Goal: Contribute content: Contribute content

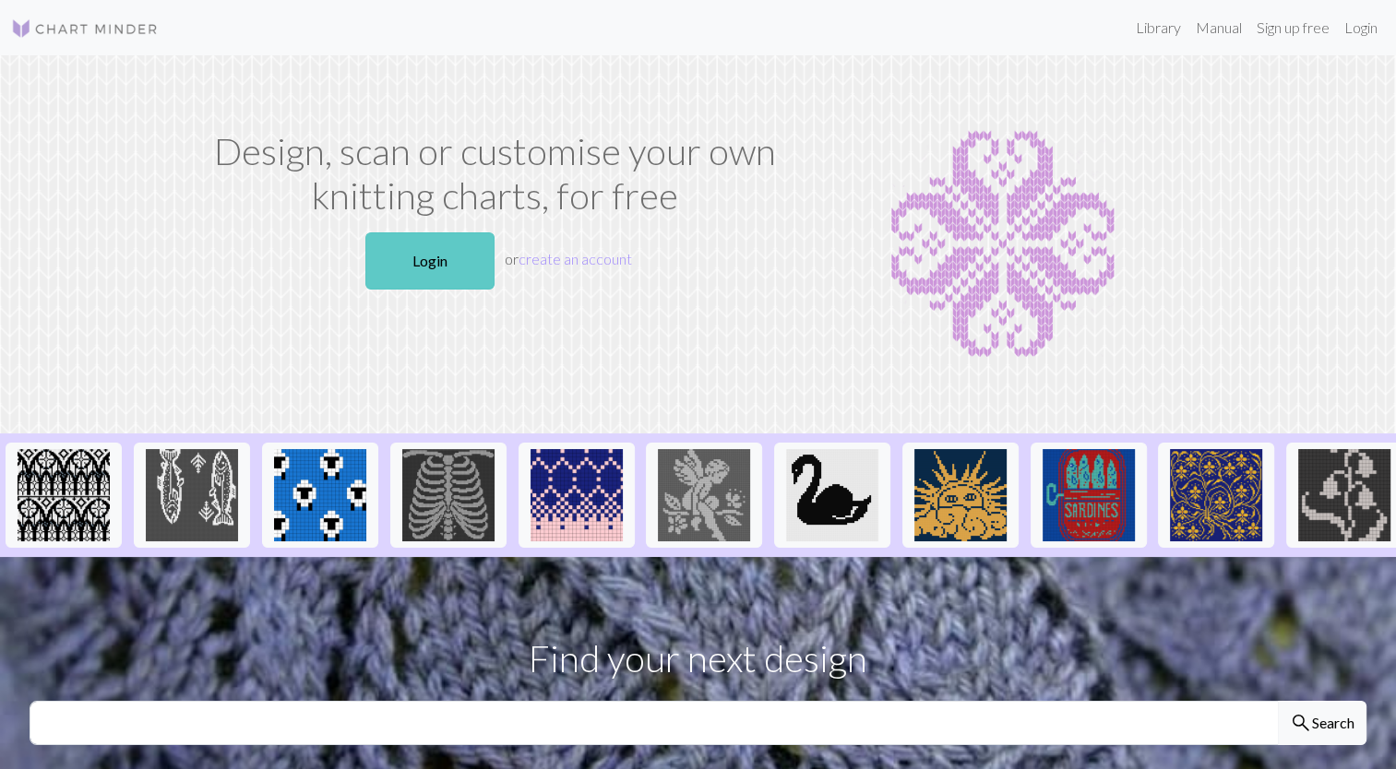
click at [440, 268] on link "Login" at bounding box center [429, 260] width 129 height 57
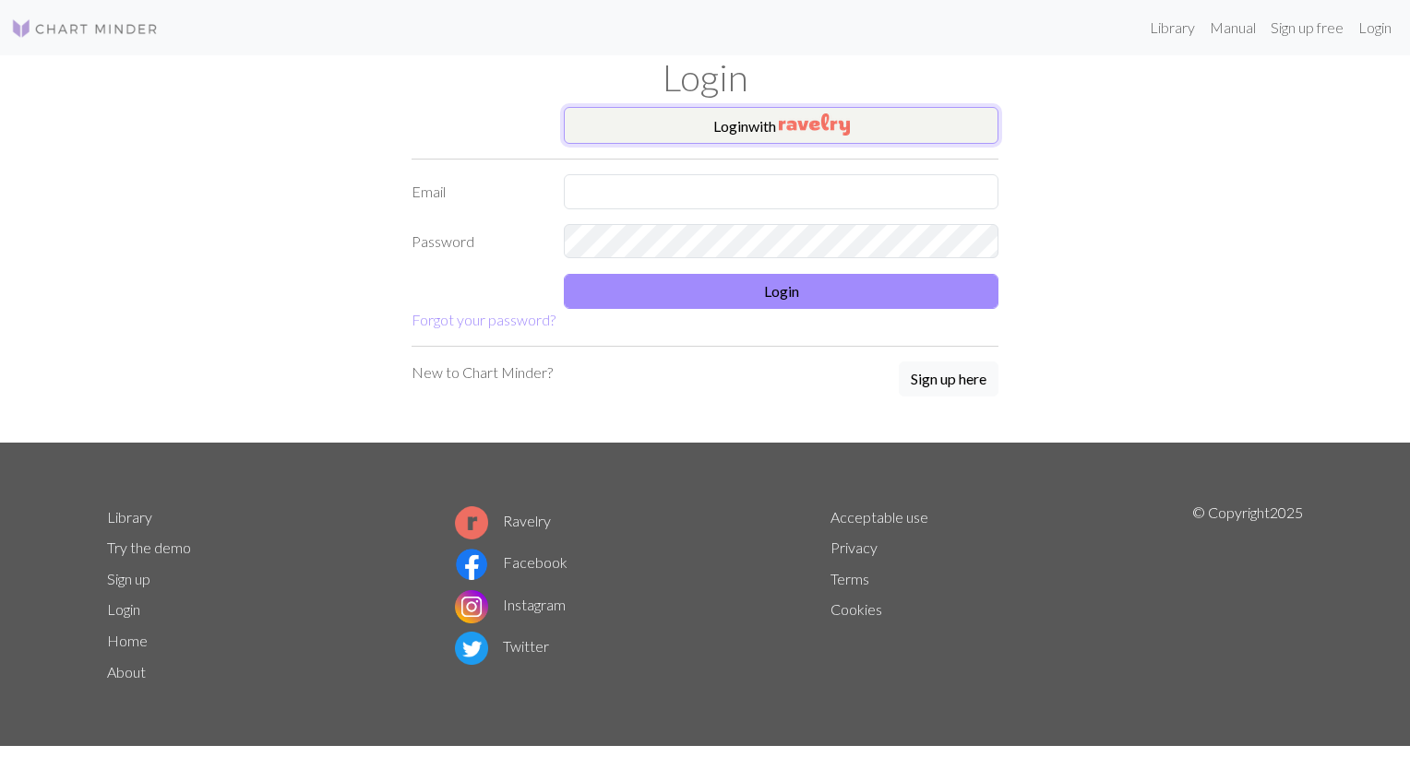
click at [806, 116] on img "button" at bounding box center [814, 124] width 71 height 22
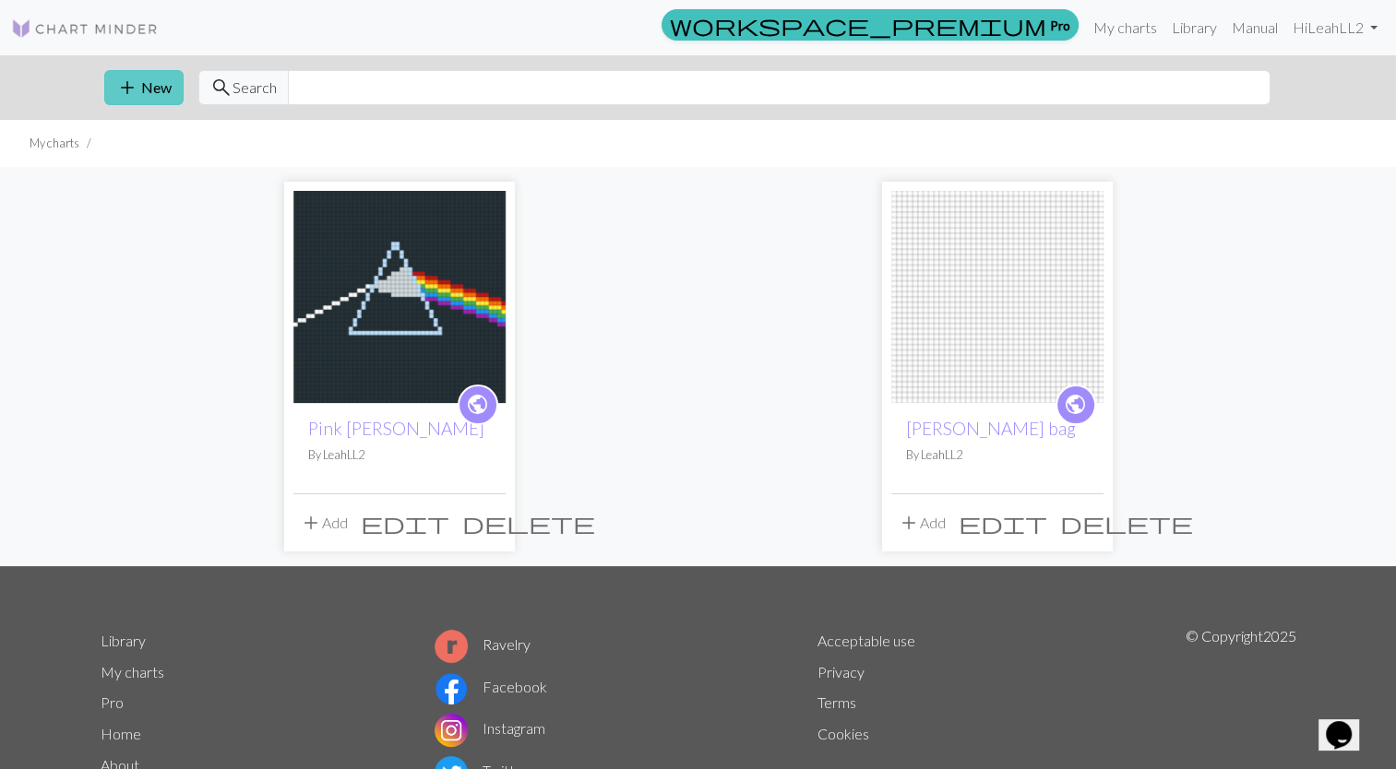
click at [104, 87] on button "add New" at bounding box center [143, 87] width 79 height 35
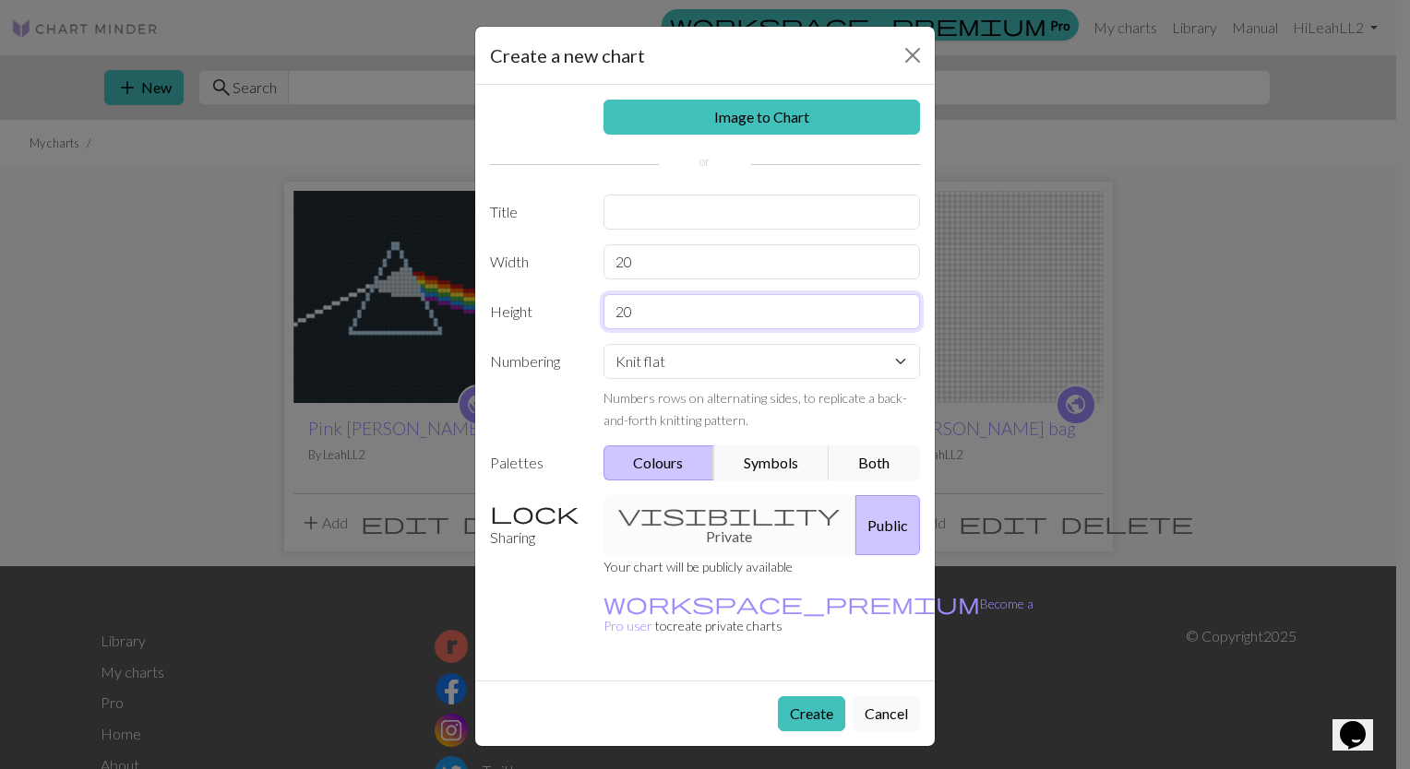
click at [678, 314] on input "20" at bounding box center [761, 311] width 317 height 35
type input "2"
type input "60"
click at [701, 518] on div "visibility Private Public" at bounding box center [761, 525] width 339 height 60
click at [708, 508] on div "visibility Private Public" at bounding box center [761, 525] width 339 height 60
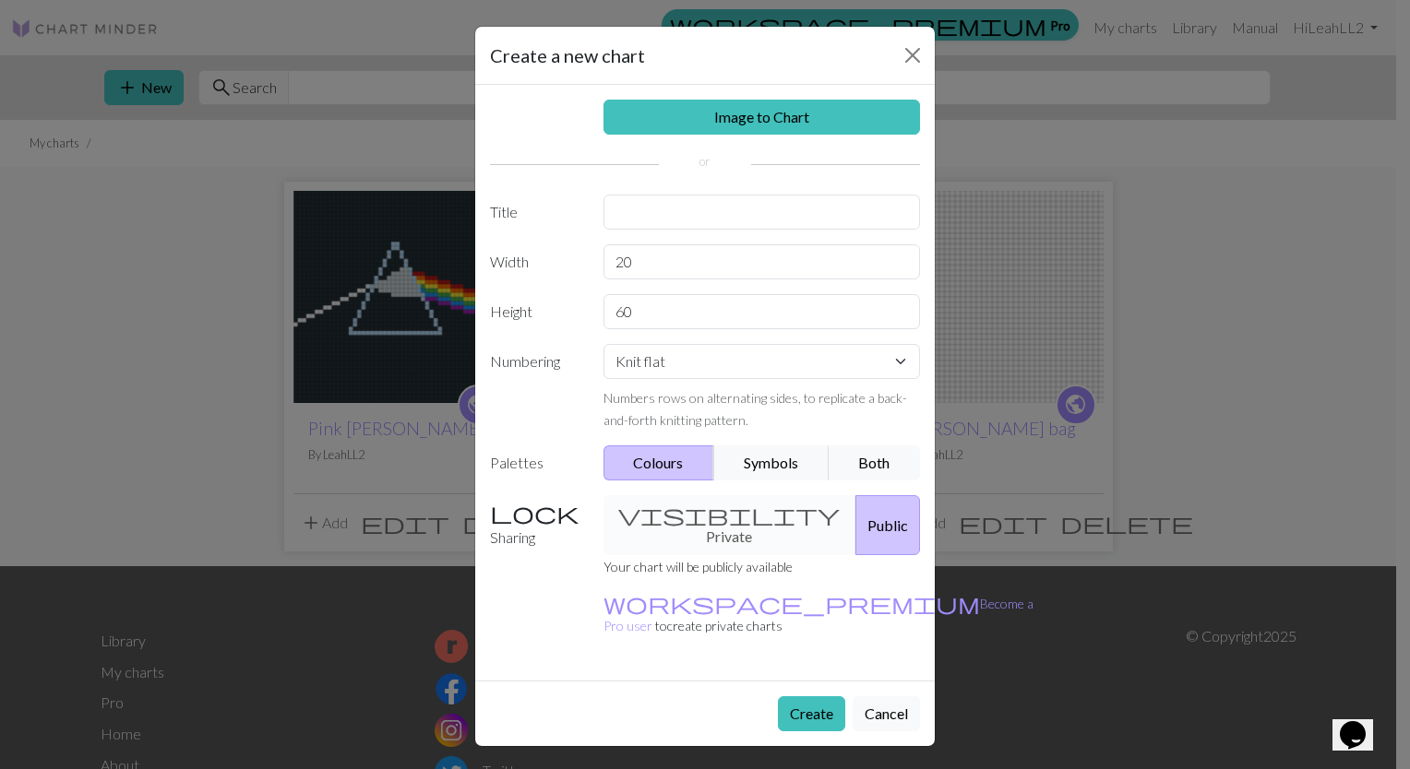
click at [701, 518] on div "visibility Private Public" at bounding box center [761, 525] width 339 height 60
click at [808, 696] on button "Create" at bounding box center [811, 713] width 67 height 35
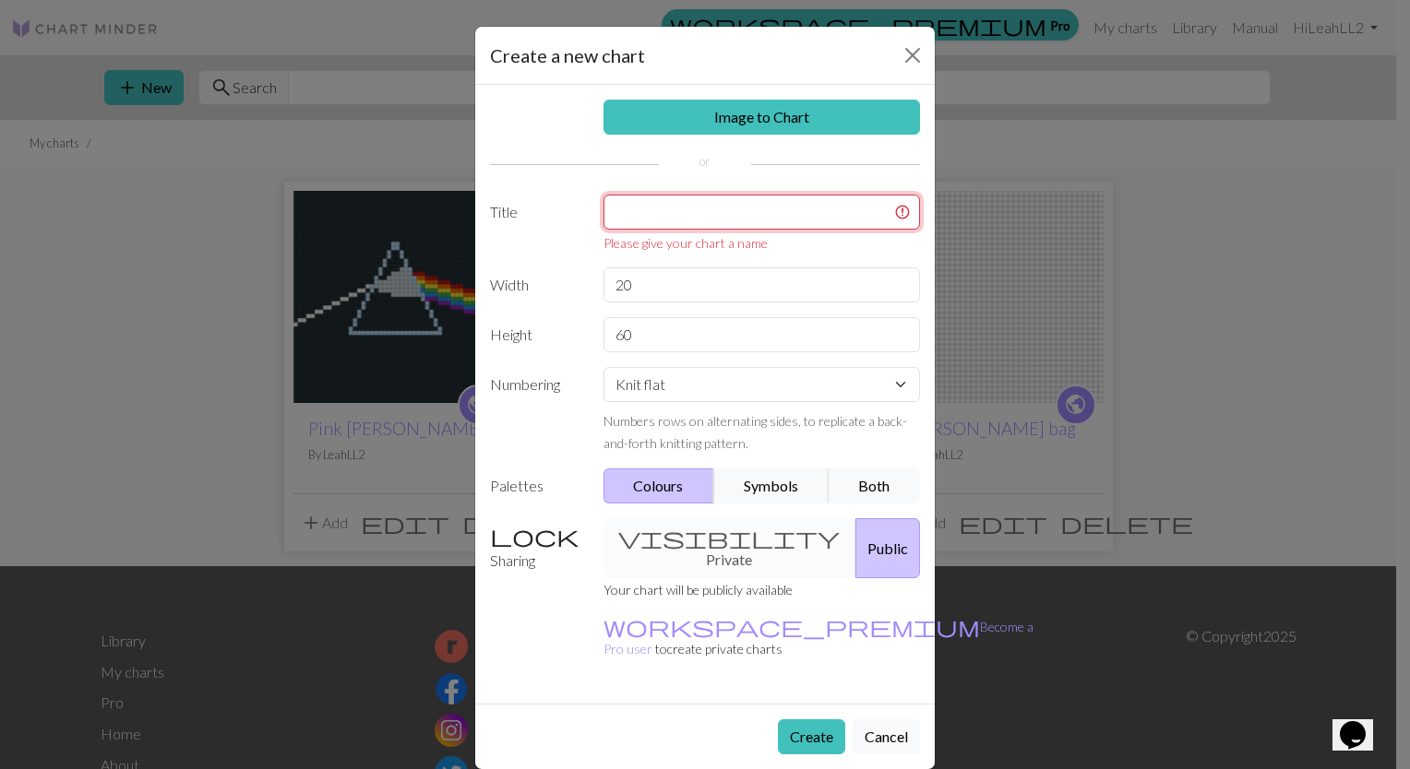
click at [713, 222] on input "text" at bounding box center [761, 212] width 317 height 35
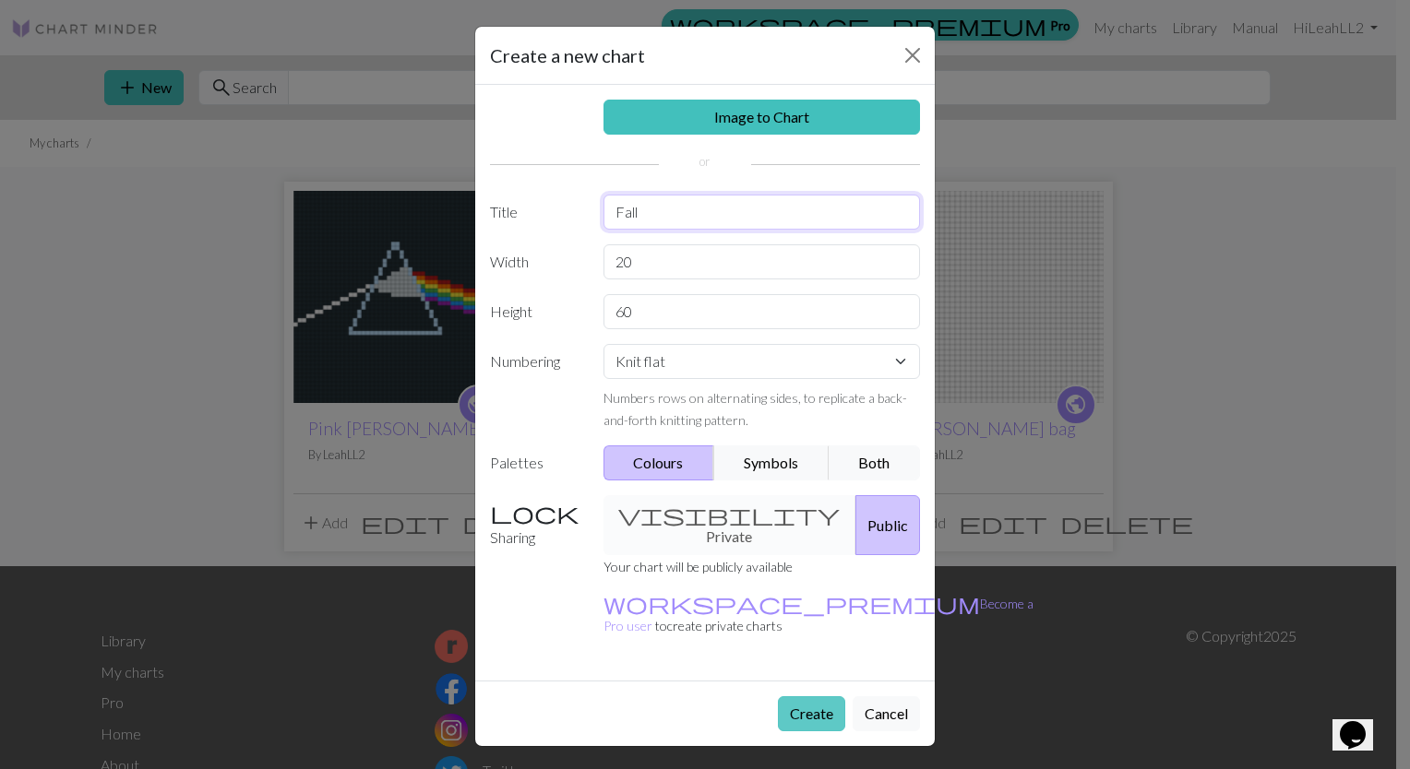
type input "Fall"
click at [820, 696] on button "Create" at bounding box center [811, 713] width 67 height 35
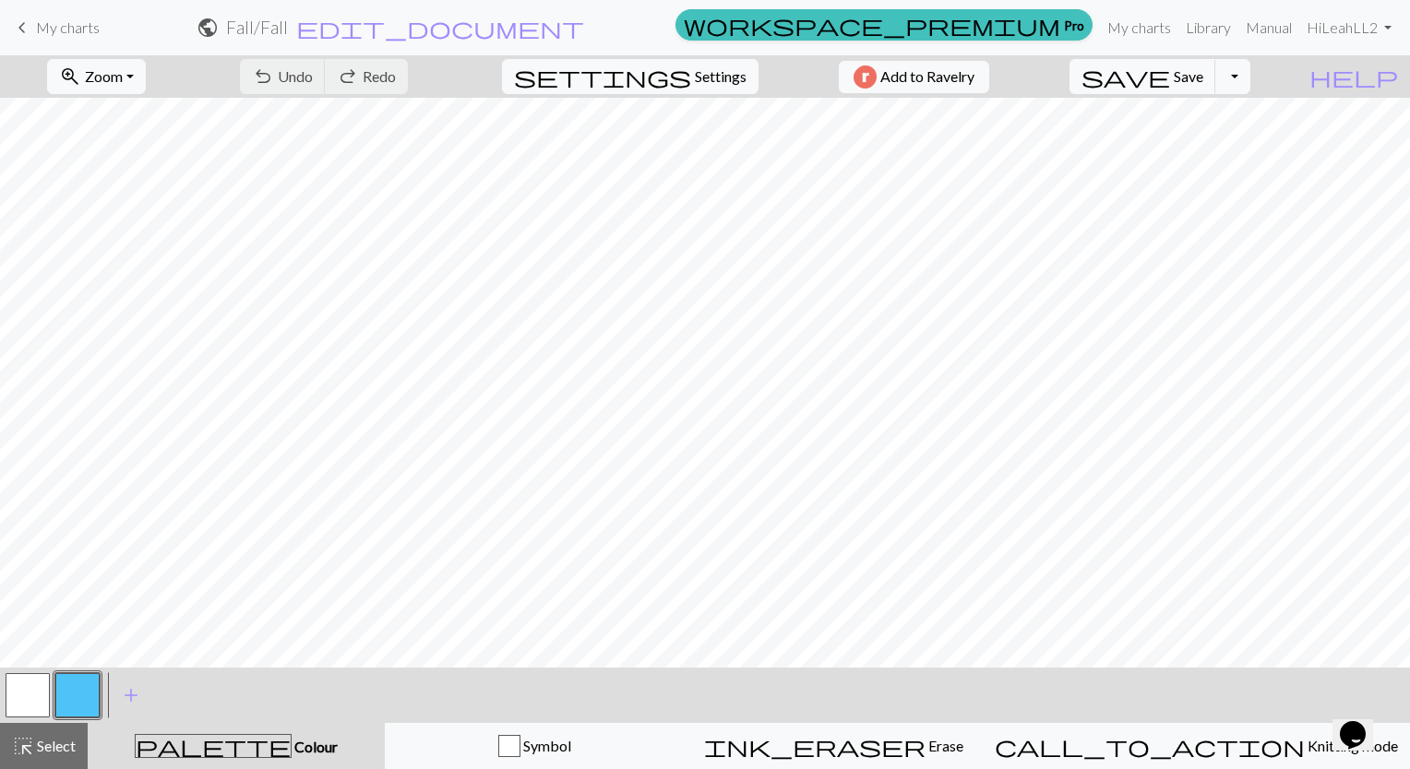
click at [234, 744] on span "palette" at bounding box center [213, 746] width 155 height 26
click at [129, 697] on span "add" at bounding box center [131, 696] width 22 height 26
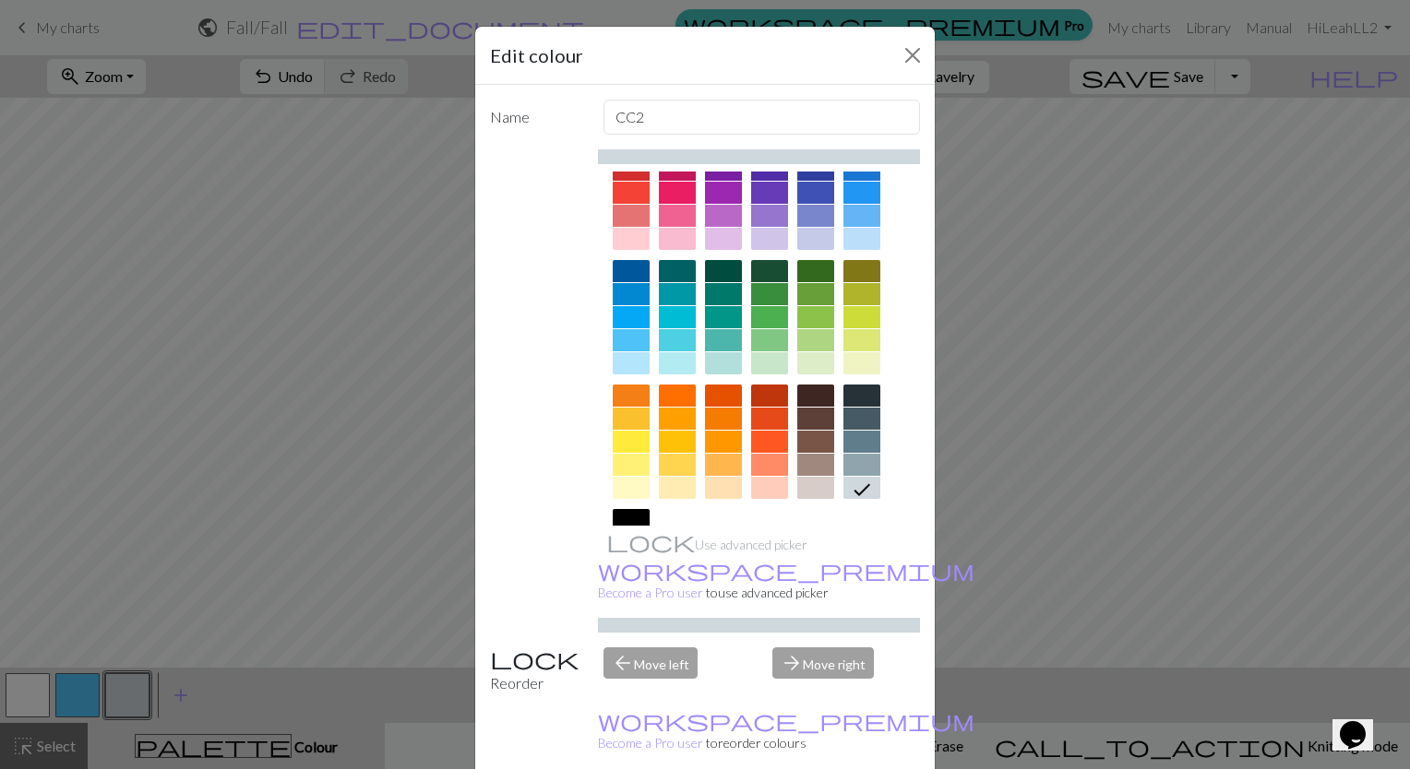
scroll to position [65, 0]
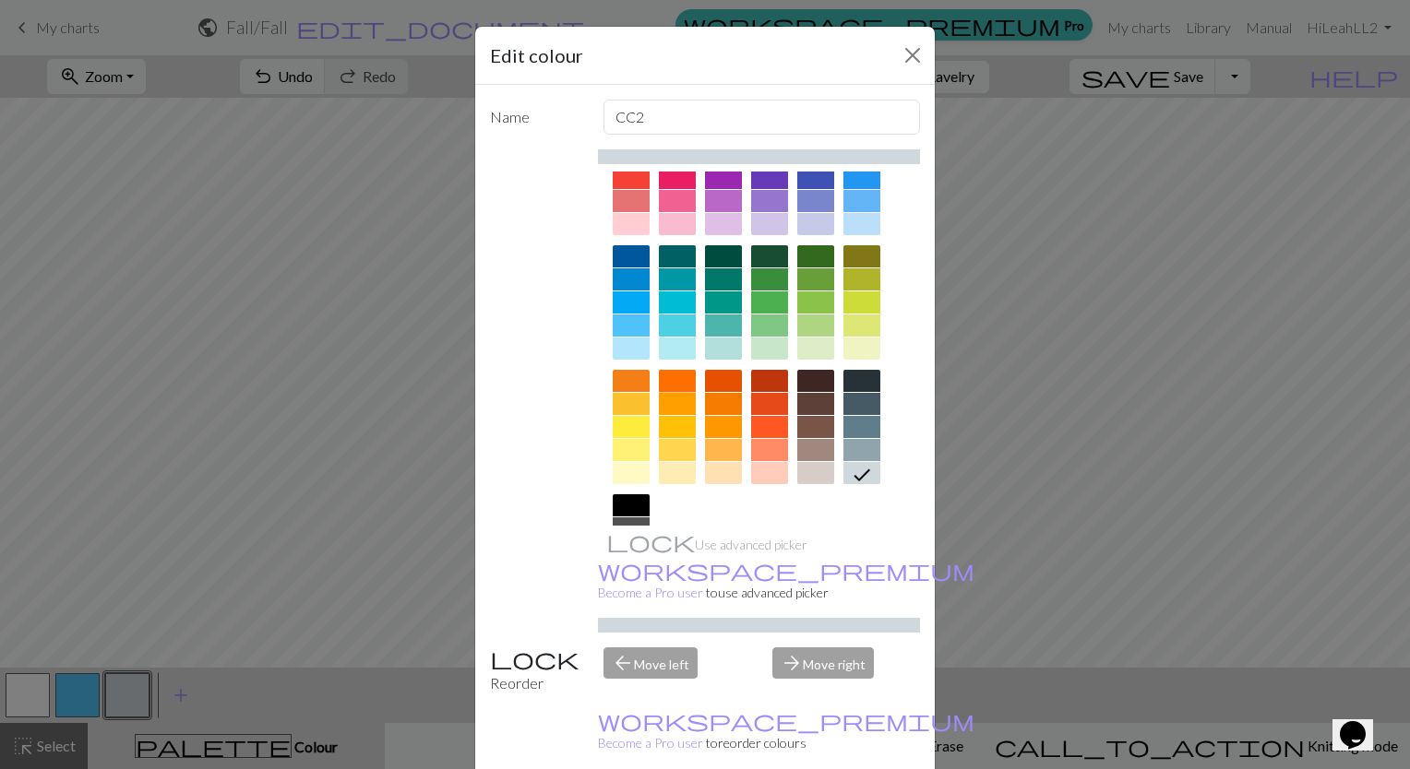
click at [675, 379] on div at bounding box center [677, 381] width 37 height 22
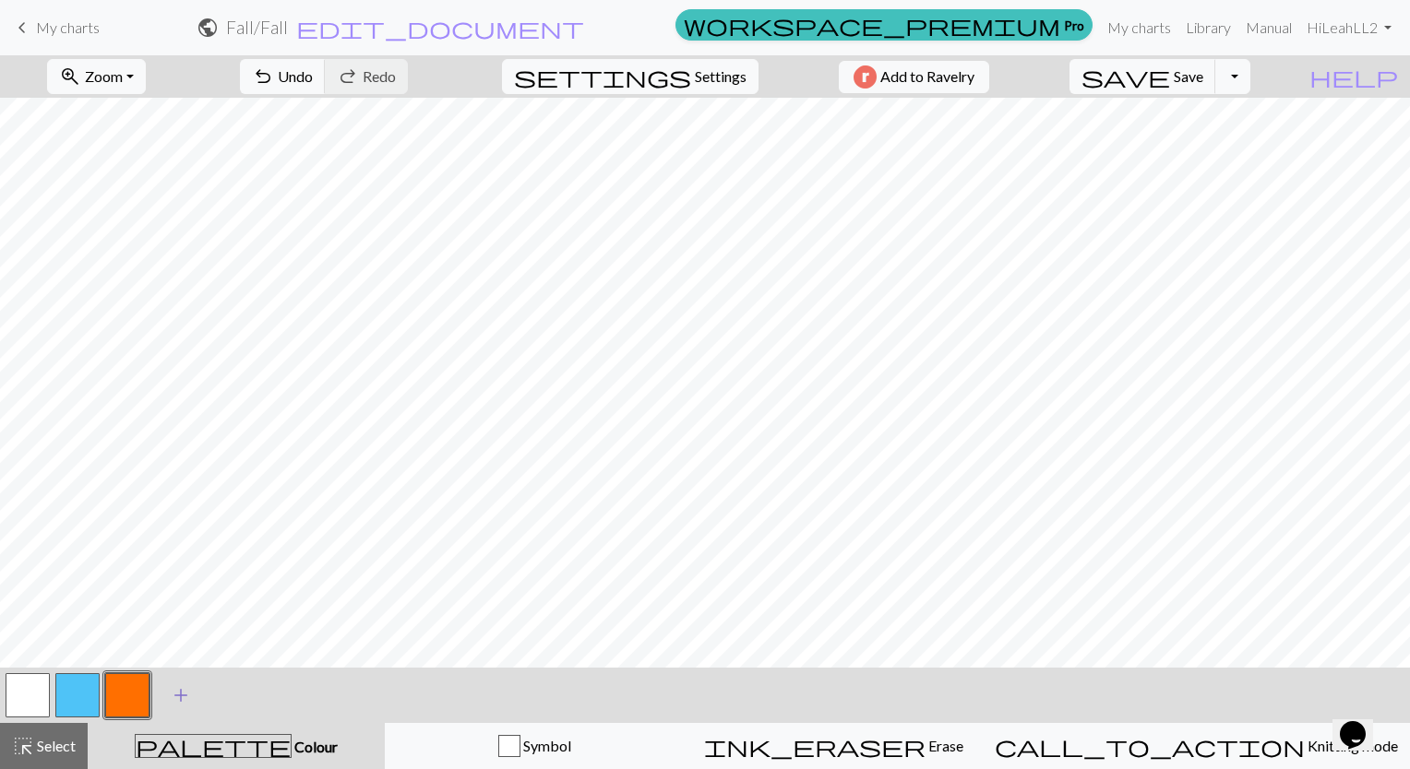
click at [180, 692] on span "add" at bounding box center [181, 696] width 22 height 26
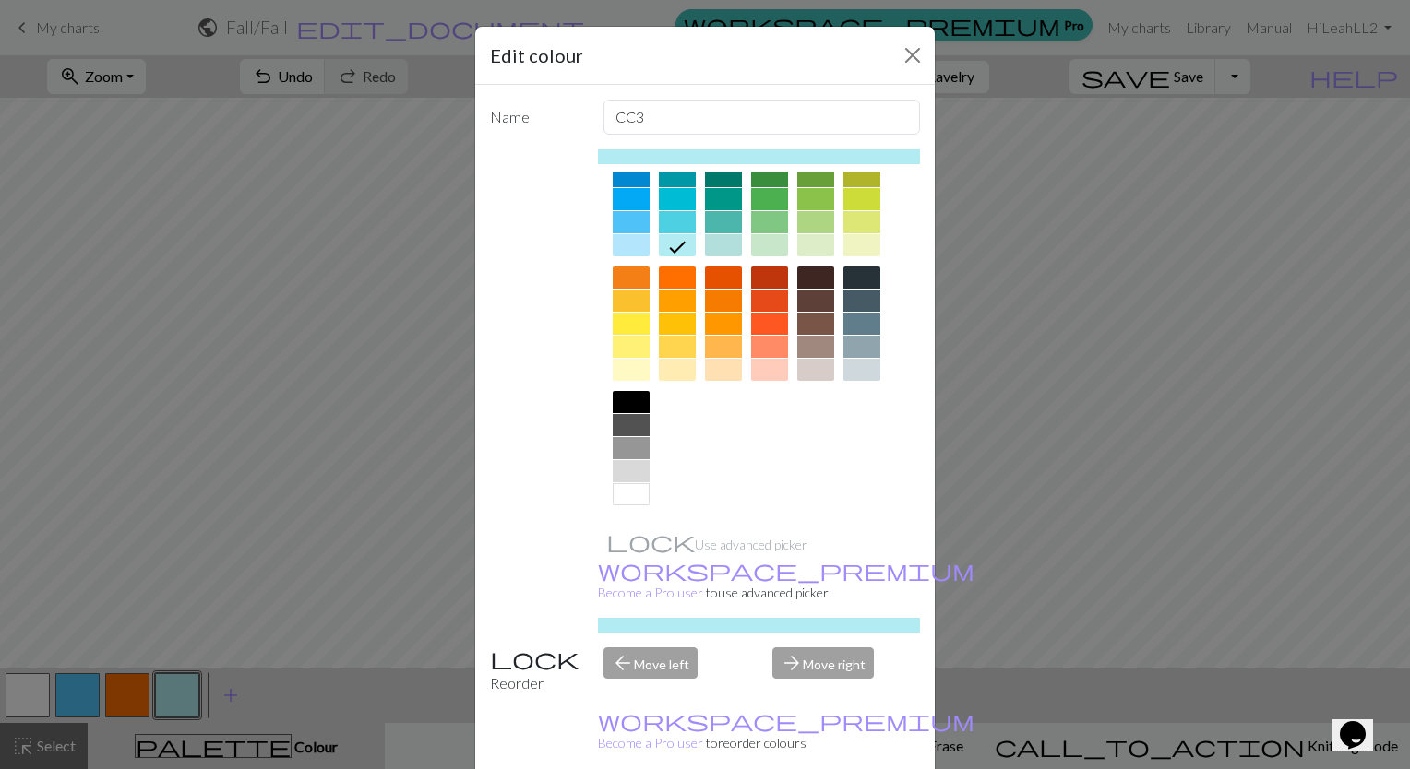
scroll to position [0, 0]
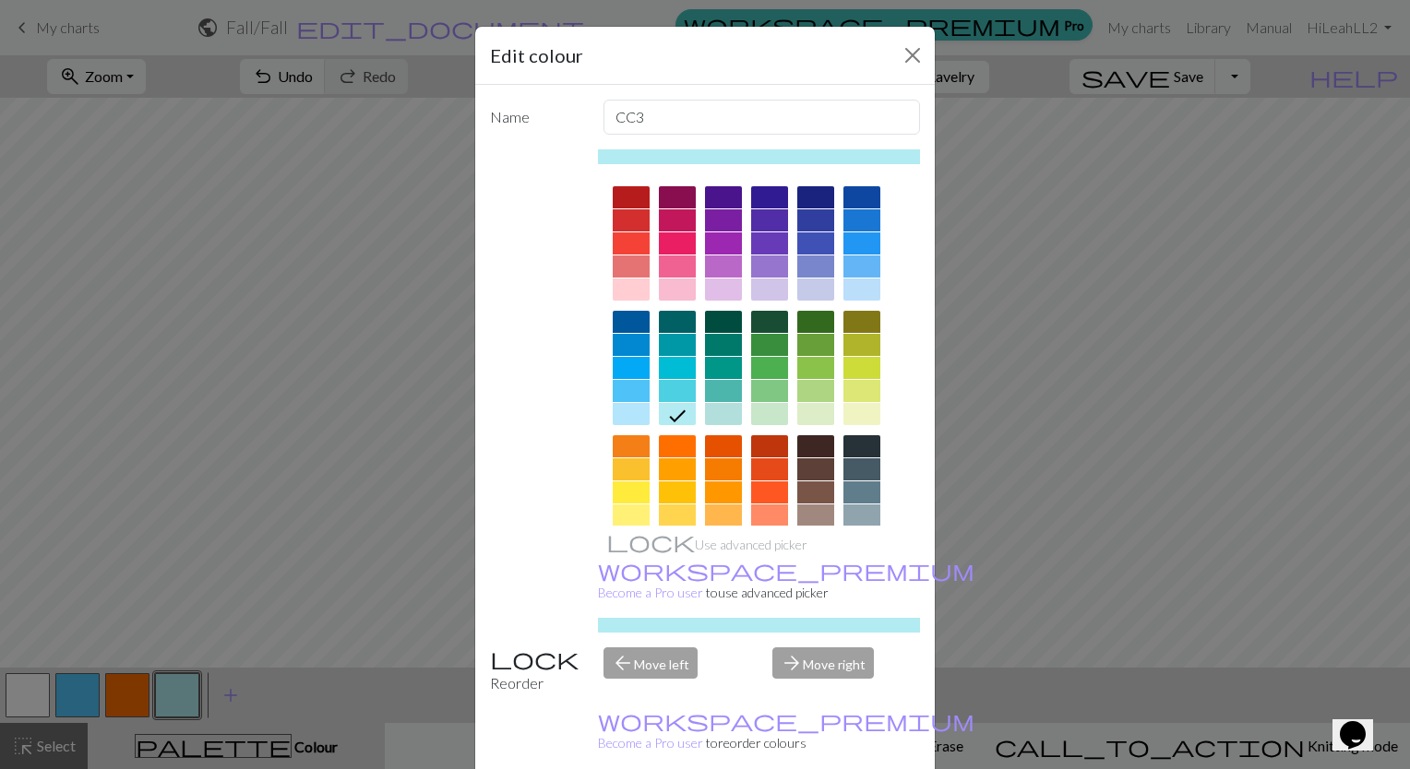
click at [625, 487] on div at bounding box center [631, 493] width 37 height 22
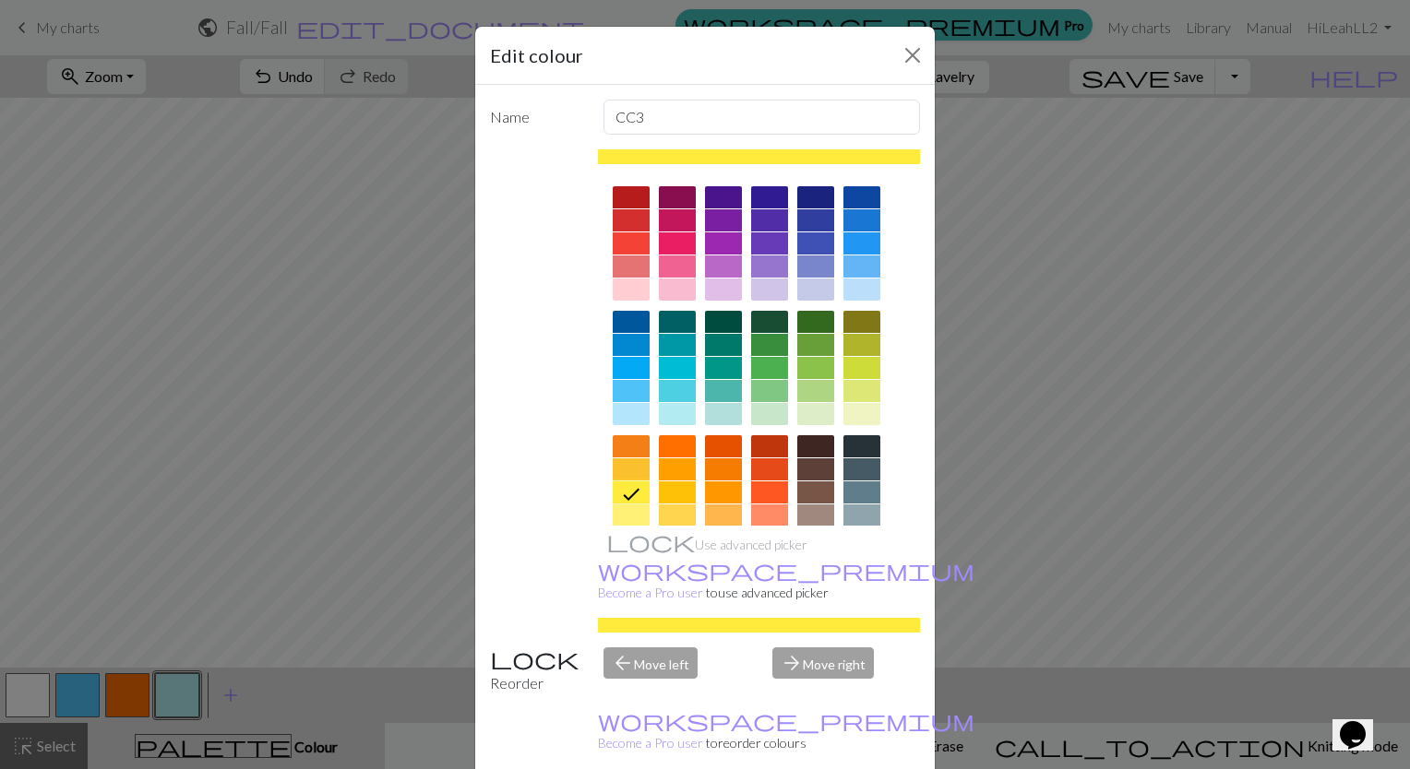
scroll to position [44, 0]
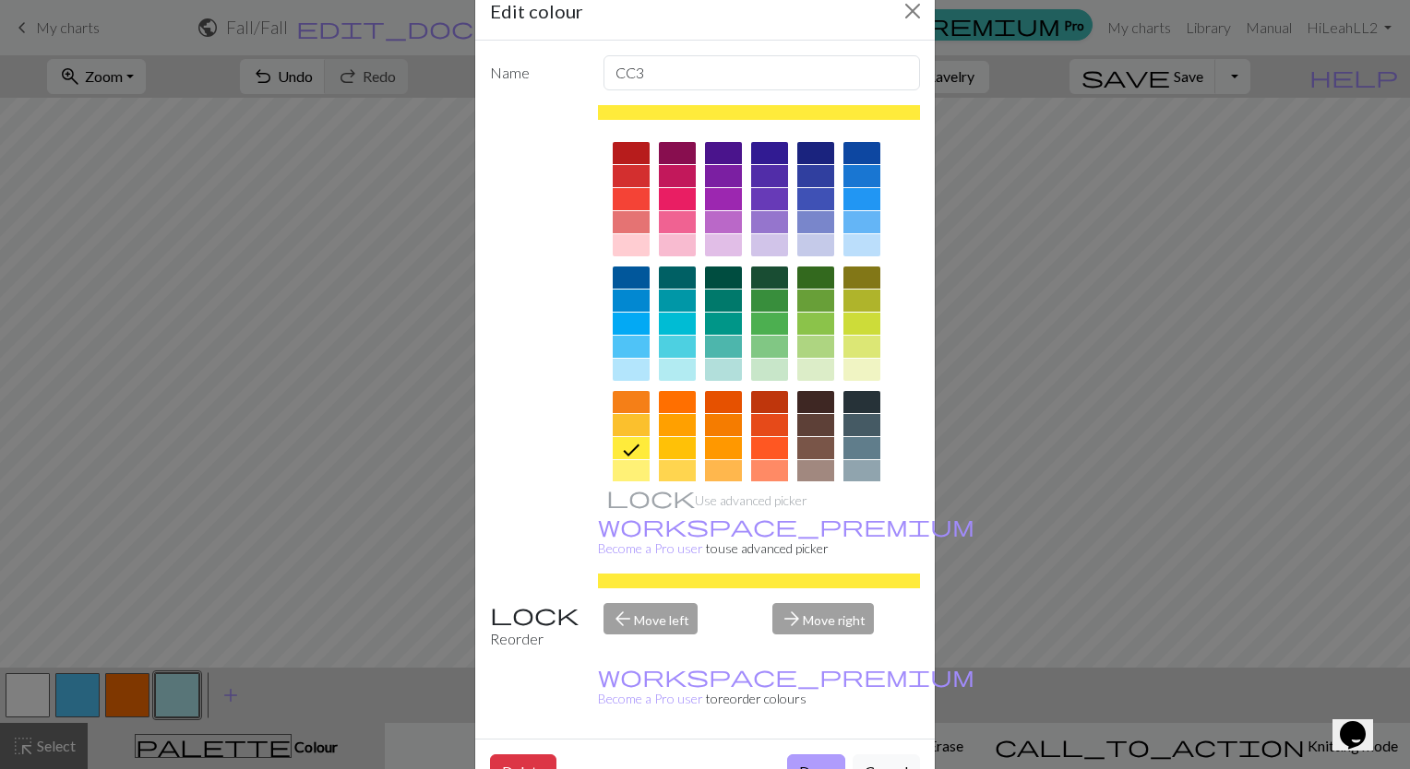
click at [815, 755] on button "Done" at bounding box center [816, 772] width 58 height 35
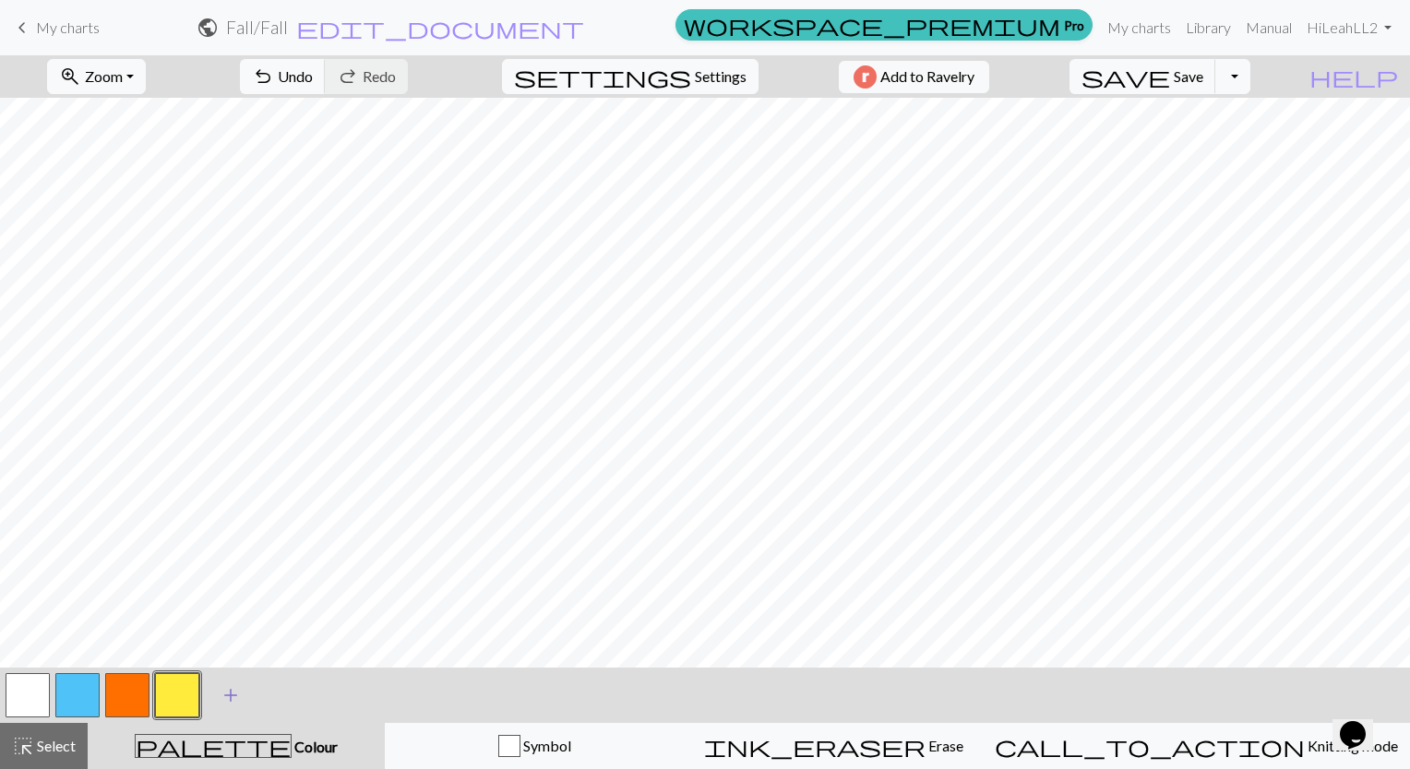
click at [228, 696] on span "add" at bounding box center [231, 696] width 22 height 26
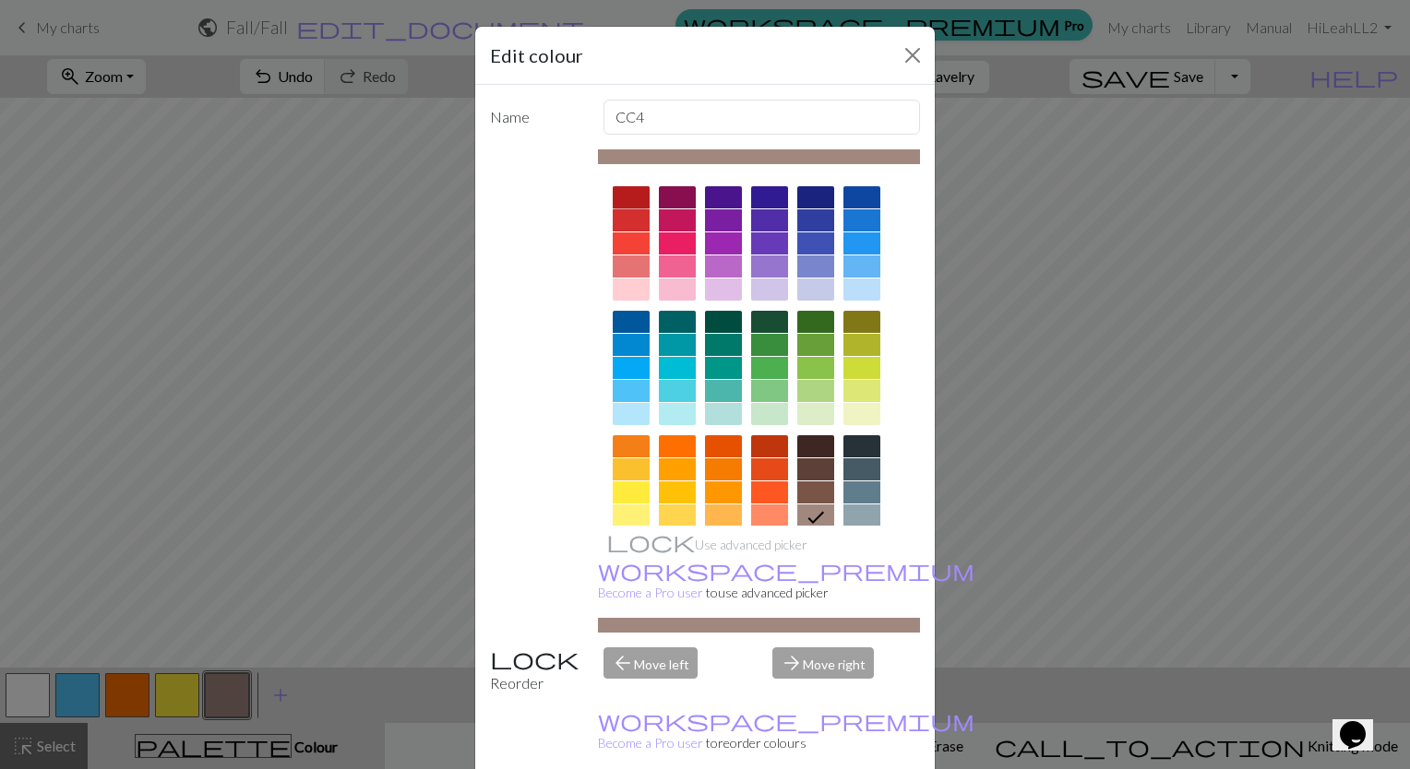
click at [620, 195] on div at bounding box center [631, 197] width 37 height 22
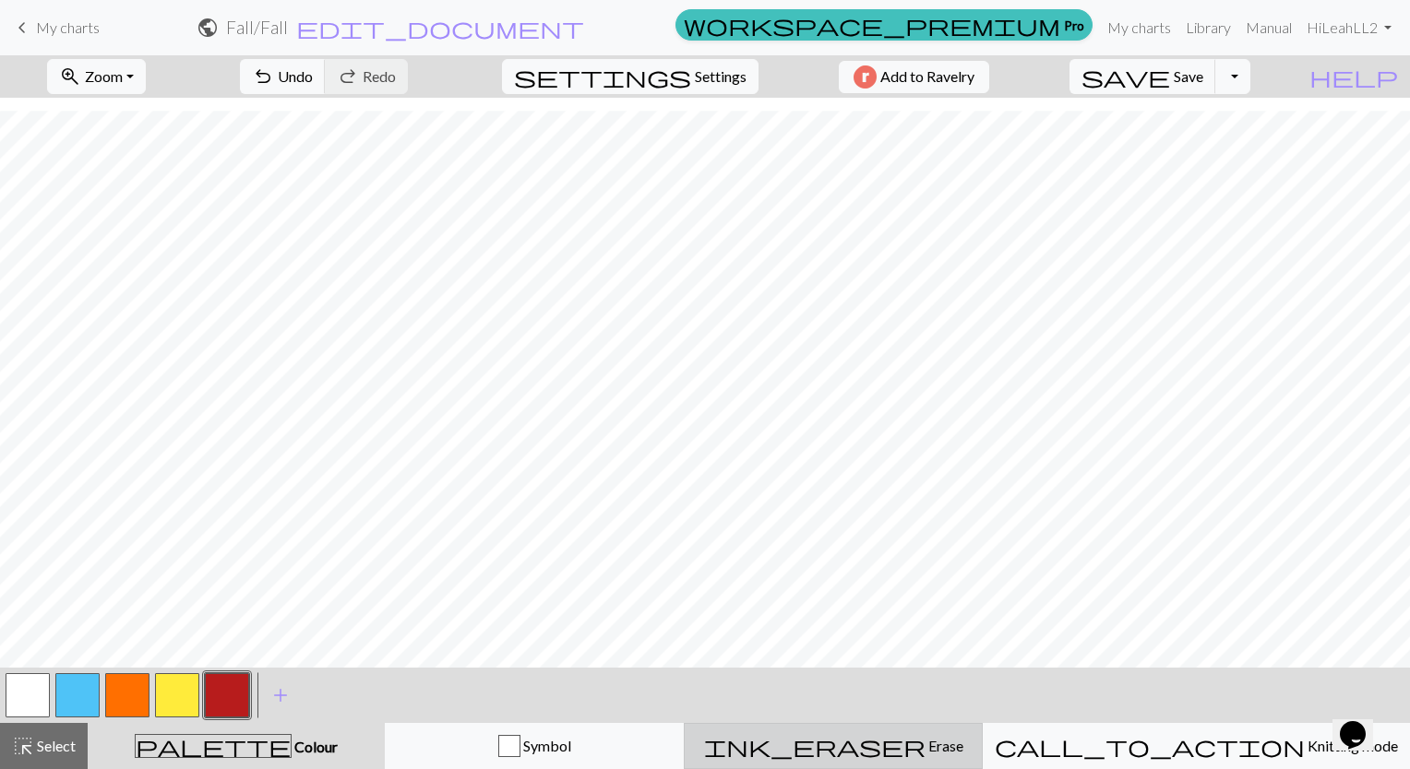
scroll to position [0, 0]
click at [313, 76] on span "Undo" at bounding box center [295, 76] width 35 height 18
click at [37, 685] on button "button" at bounding box center [28, 695] width 44 height 44
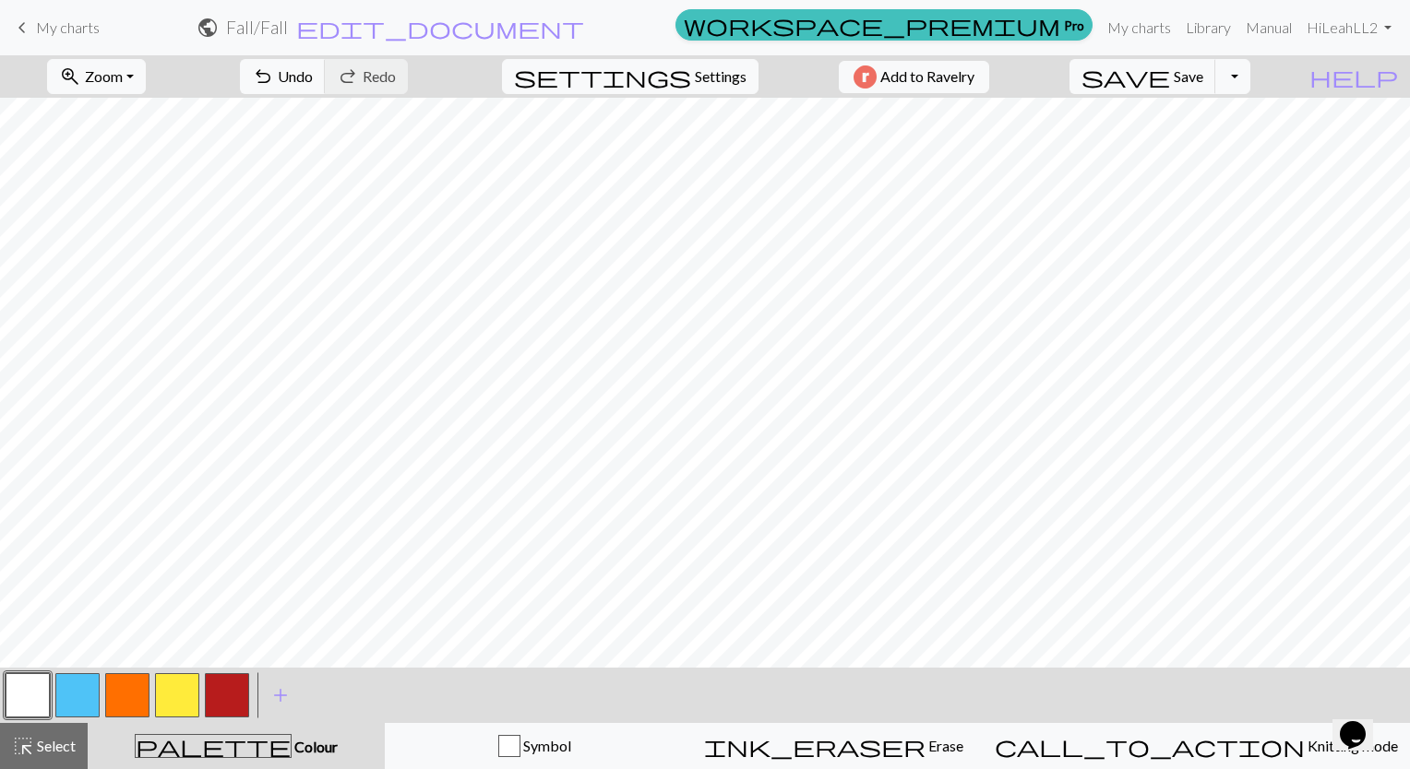
click at [235, 683] on button "button" at bounding box center [227, 695] width 44 height 44
click at [30, 708] on button "button" at bounding box center [28, 695] width 44 height 44
click at [125, 691] on button "button" at bounding box center [127, 695] width 44 height 44
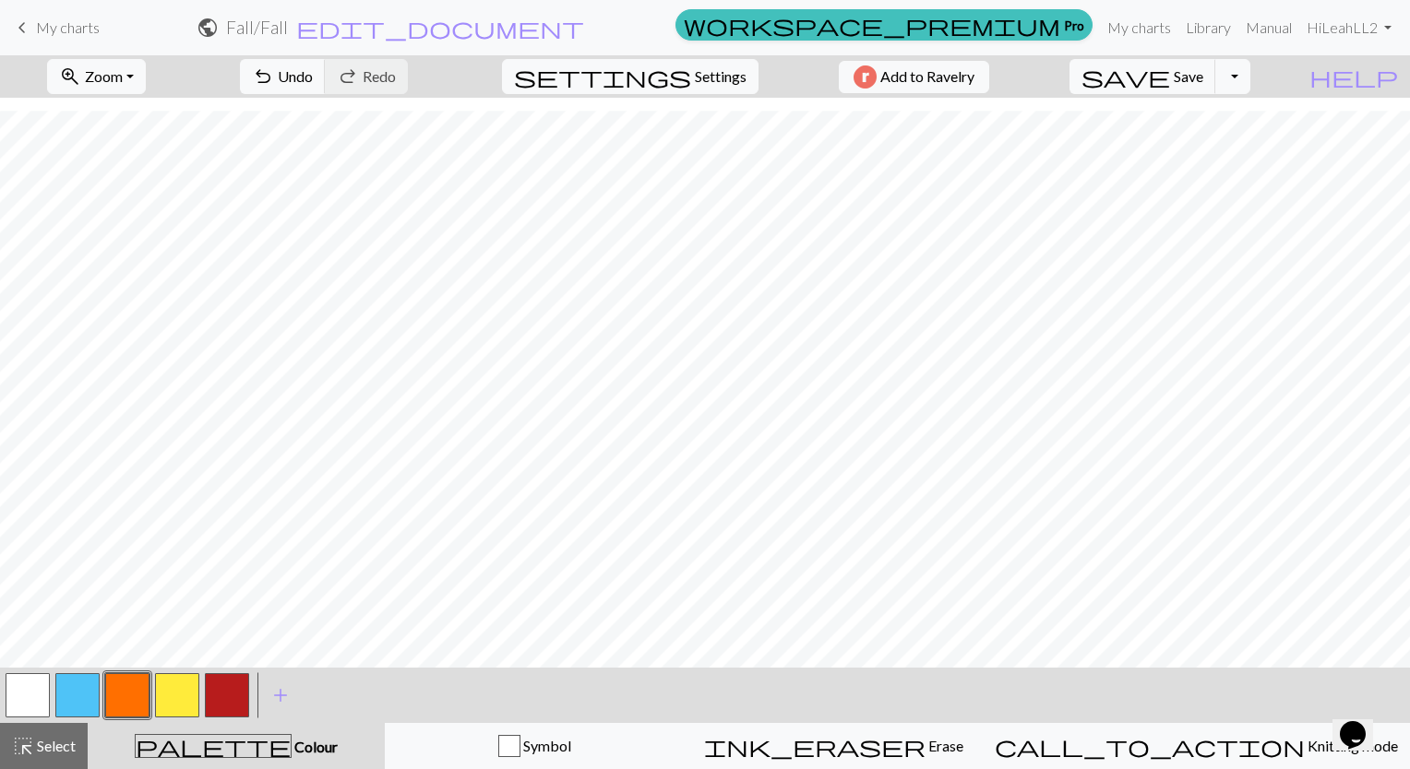
click at [173, 696] on button "button" at bounding box center [177, 695] width 44 height 44
click at [225, 688] on button "button" at bounding box center [227, 695] width 44 height 44
click at [278, 690] on span "add" at bounding box center [280, 696] width 22 height 26
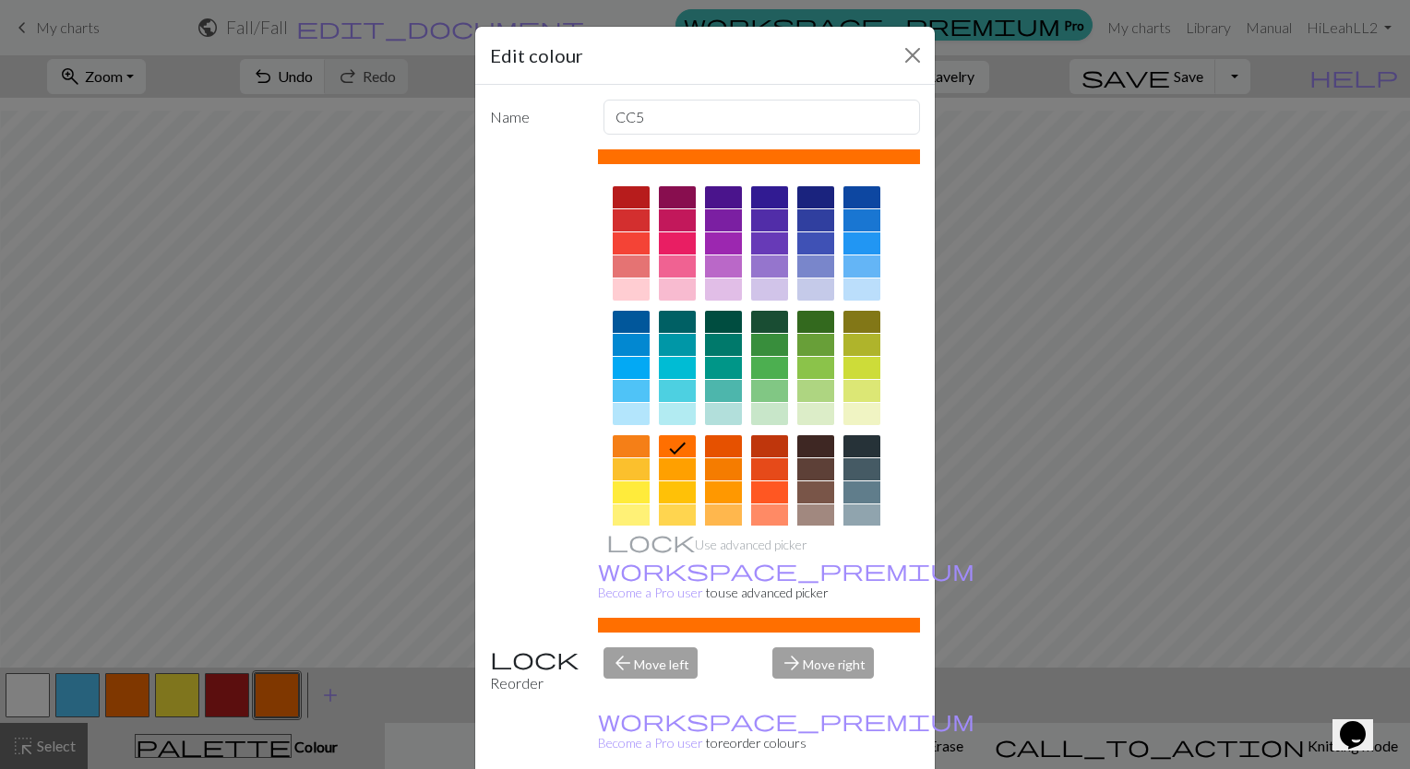
click at [800, 367] on div at bounding box center [815, 368] width 37 height 22
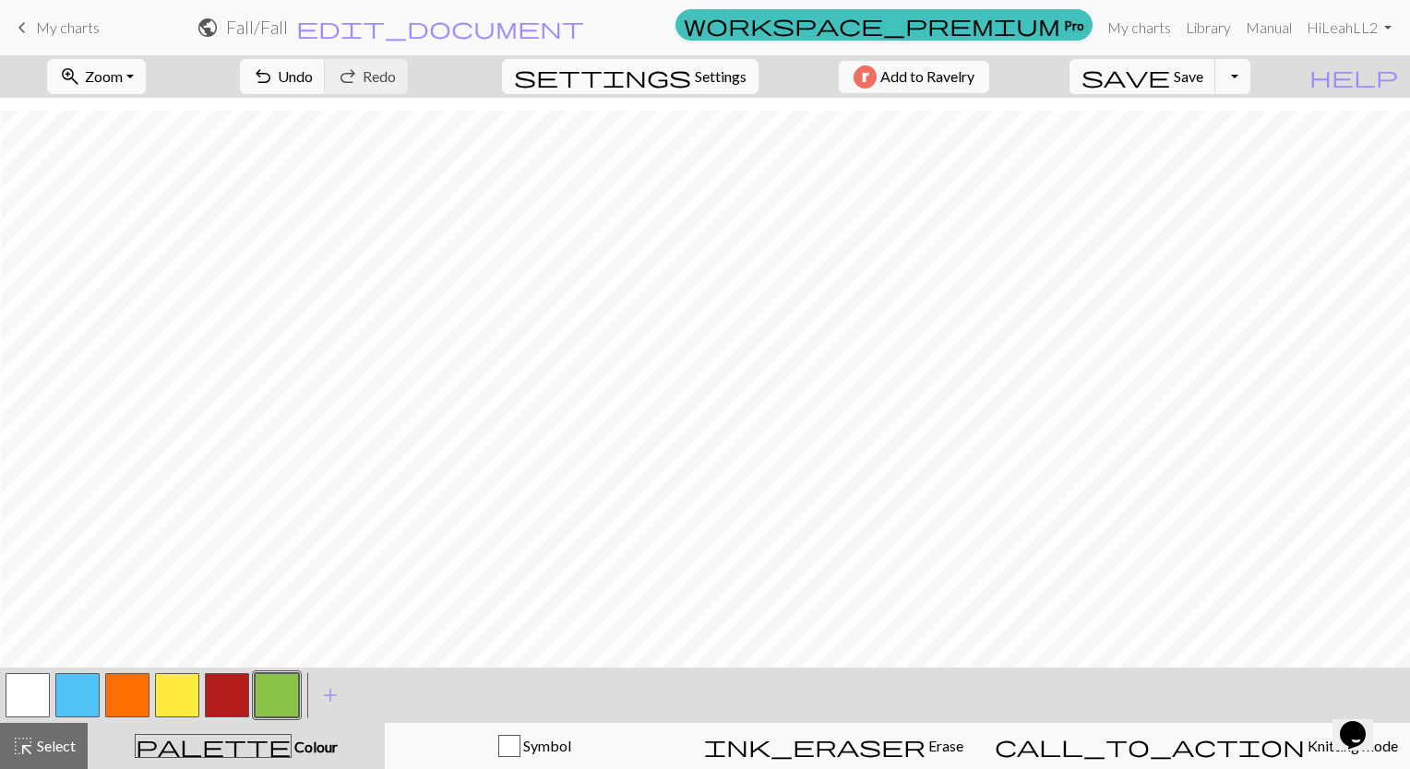
click at [174, 696] on button "button" at bounding box center [177, 695] width 44 height 44
click at [120, 690] on button "button" at bounding box center [127, 695] width 44 height 44
click at [28, 692] on button "button" at bounding box center [28, 695] width 44 height 44
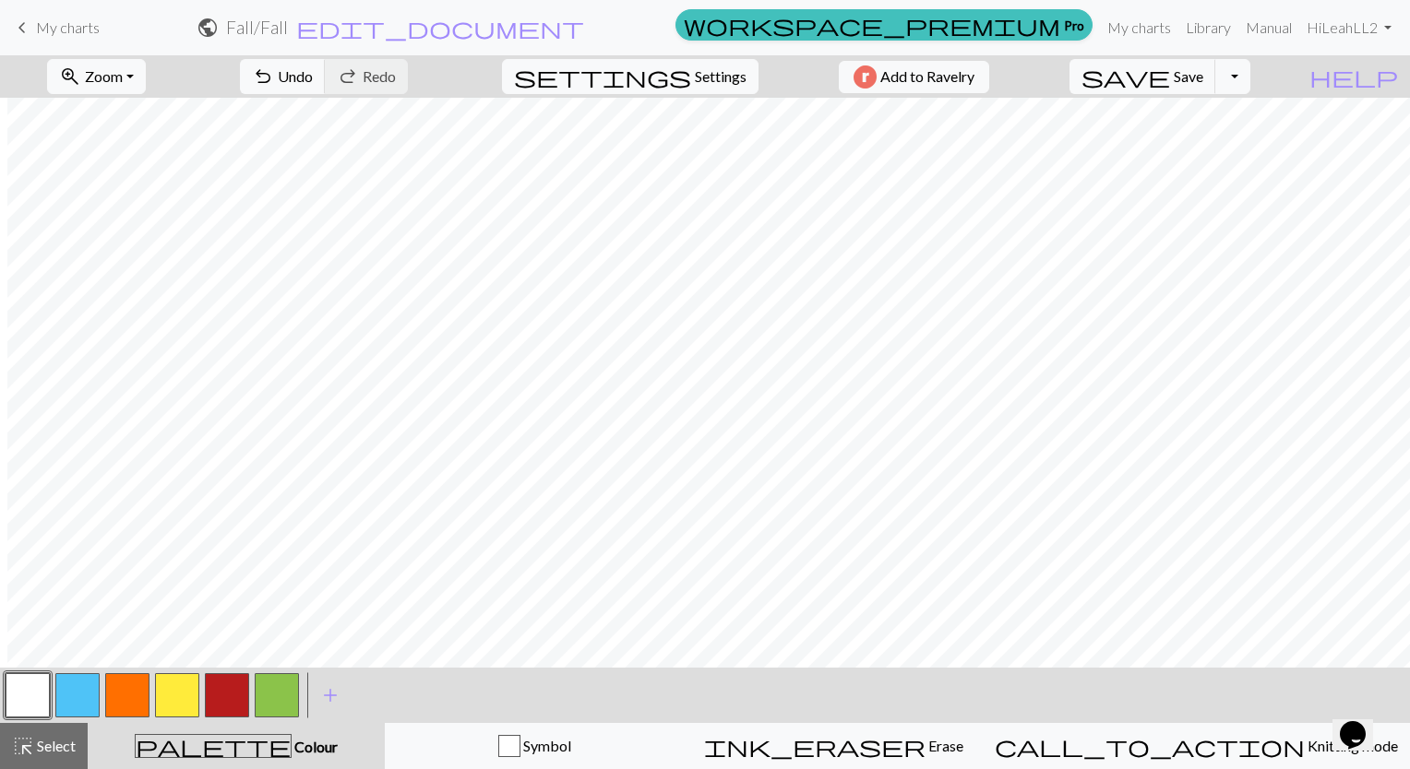
click at [220, 706] on button "button" at bounding box center [227, 695] width 44 height 44
click at [30, 687] on button "button" at bounding box center [28, 695] width 44 height 44
click at [231, 692] on button "button" at bounding box center [227, 695] width 44 height 44
click at [145, 695] on button "button" at bounding box center [127, 695] width 44 height 44
click at [232, 679] on button "button" at bounding box center [227, 695] width 44 height 44
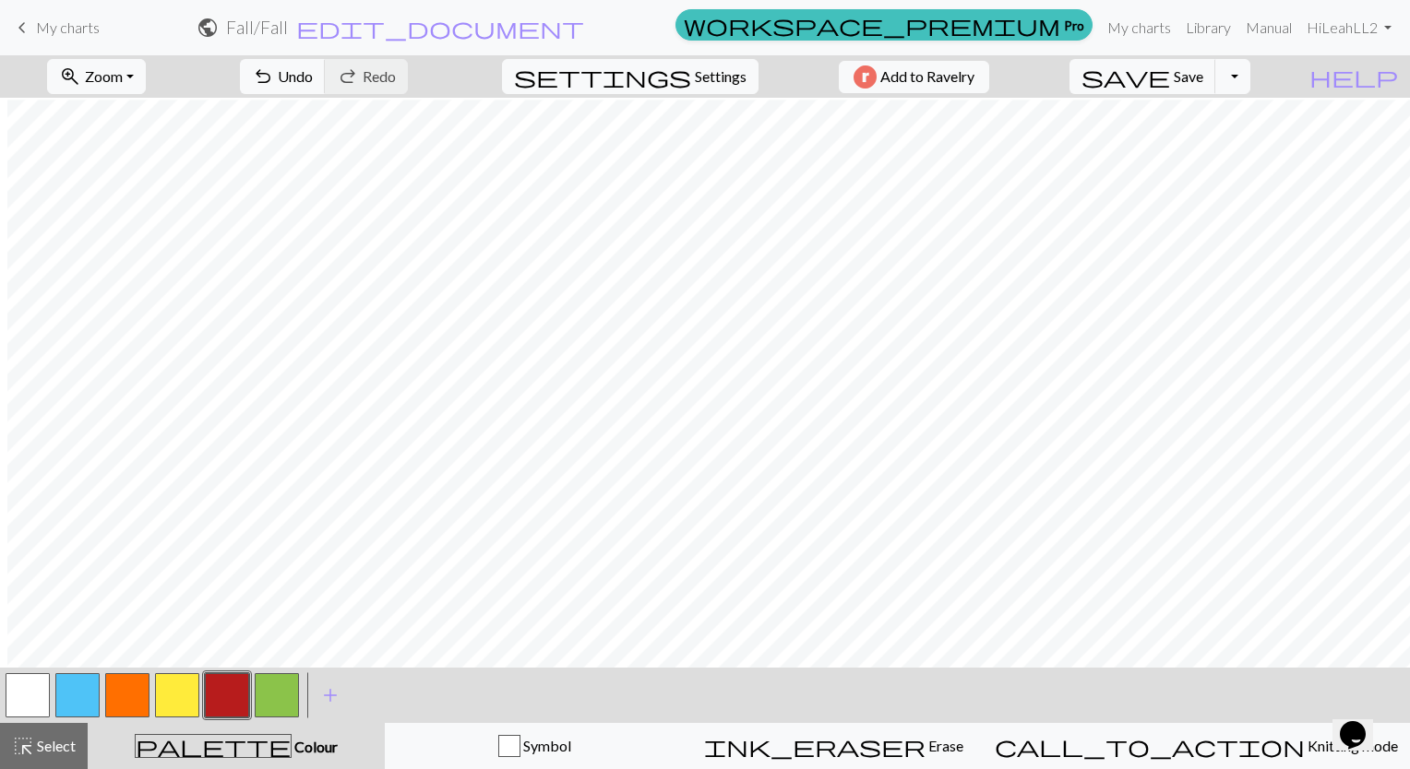
scroll to position [175, 7]
click at [166, 692] on button "button" at bounding box center [177, 695] width 44 height 44
click at [274, 86] on span "undo" at bounding box center [263, 77] width 22 height 26
click at [280, 700] on button "button" at bounding box center [277, 695] width 44 height 44
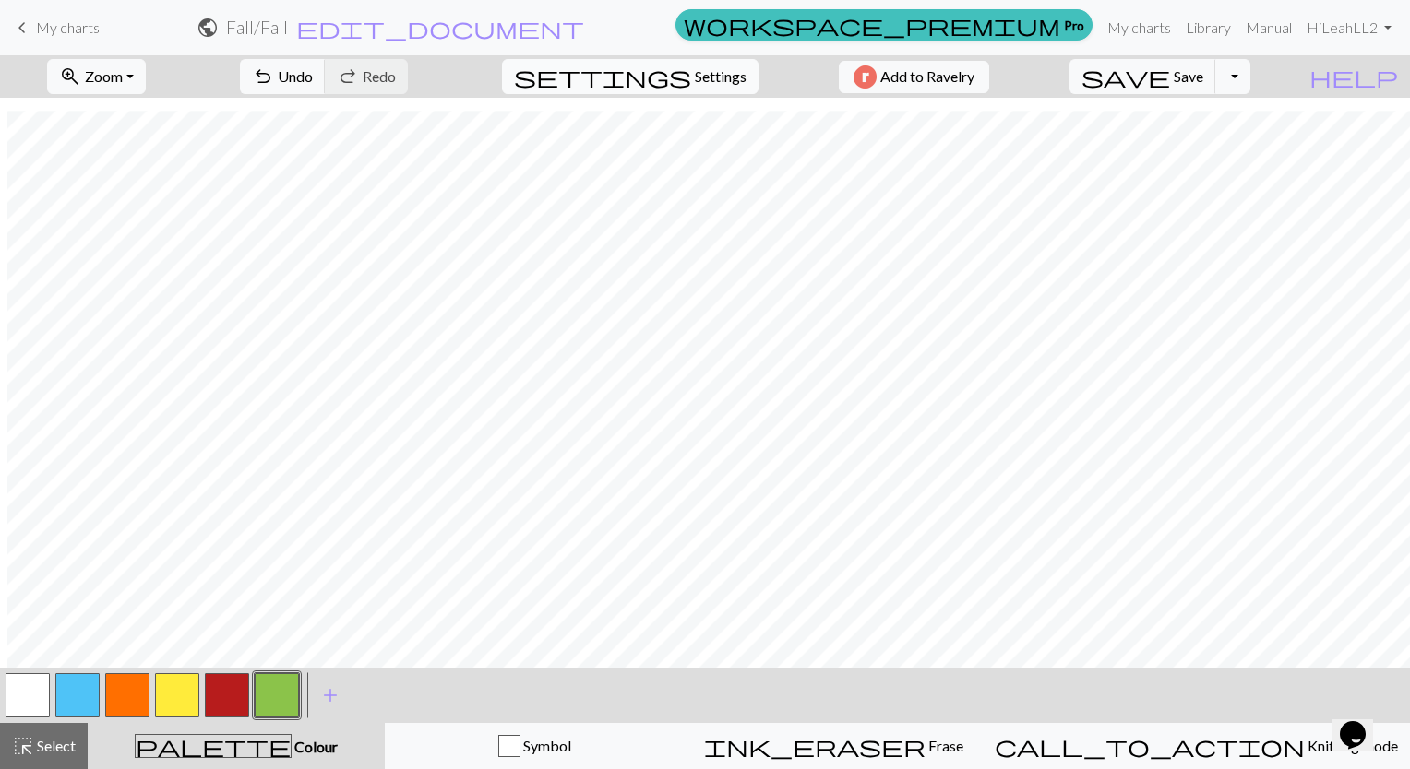
click at [685, 90] on button "settings Settings" at bounding box center [630, 76] width 256 height 35
select select "aran"
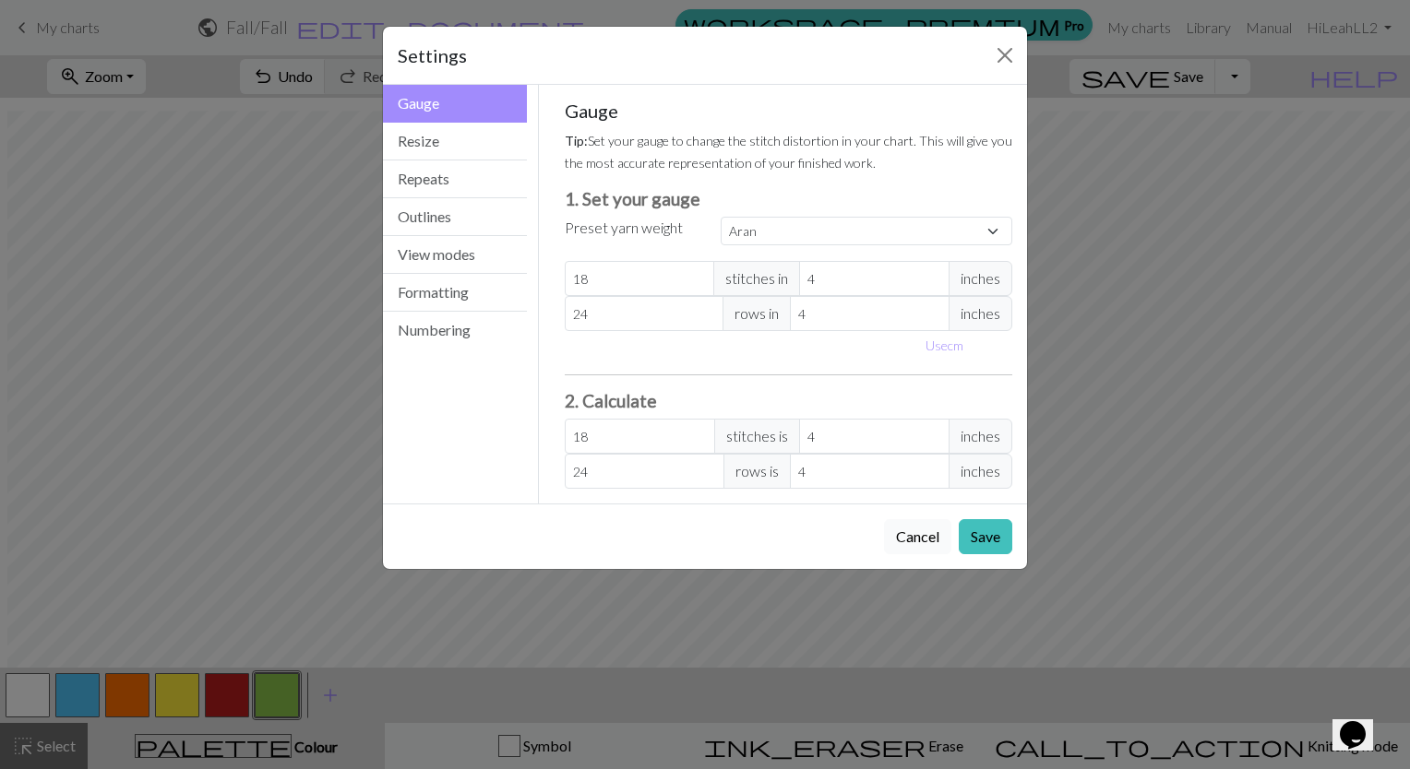
click at [921, 541] on button "Cancel" at bounding box center [917, 536] width 67 height 35
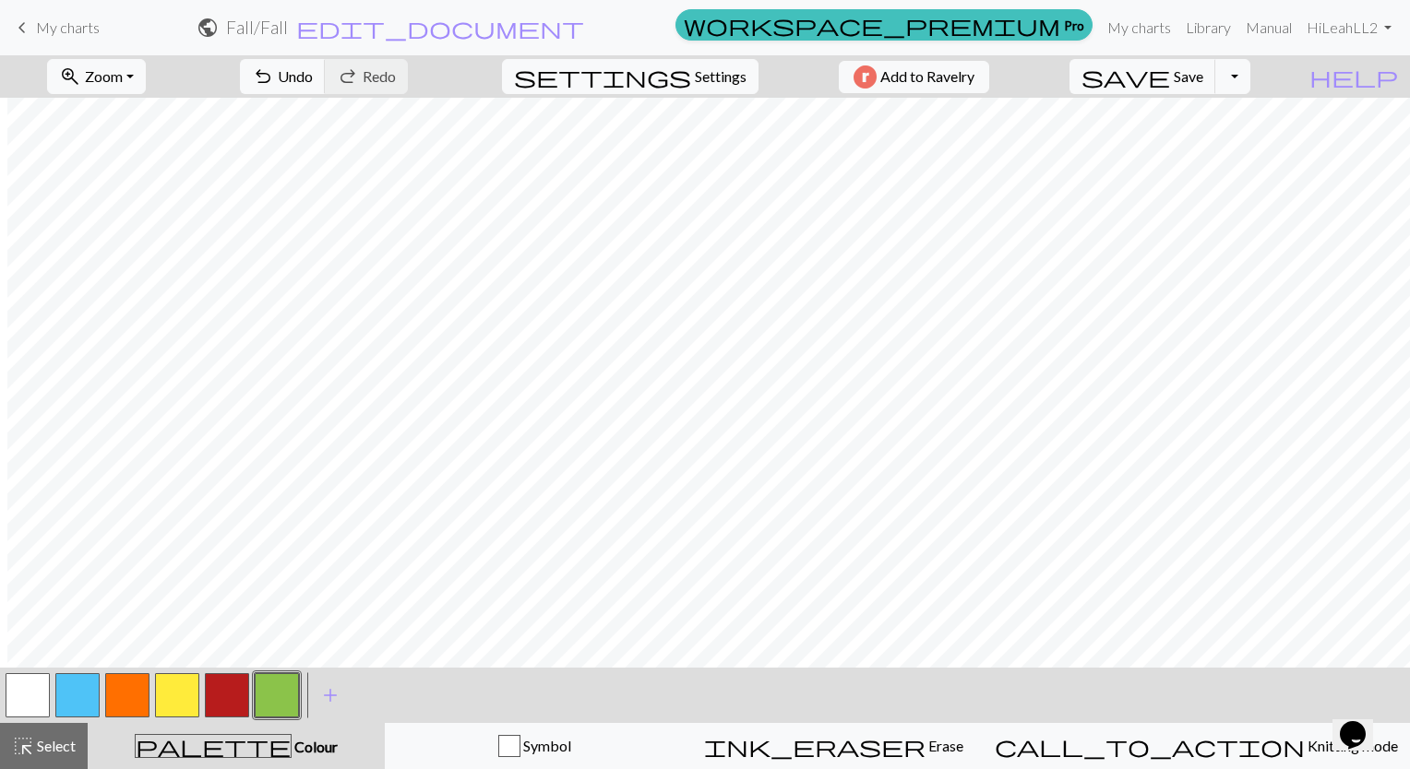
scroll to position [0, 7]
click at [675, 79] on span "settings" at bounding box center [602, 77] width 177 height 26
select select "aran"
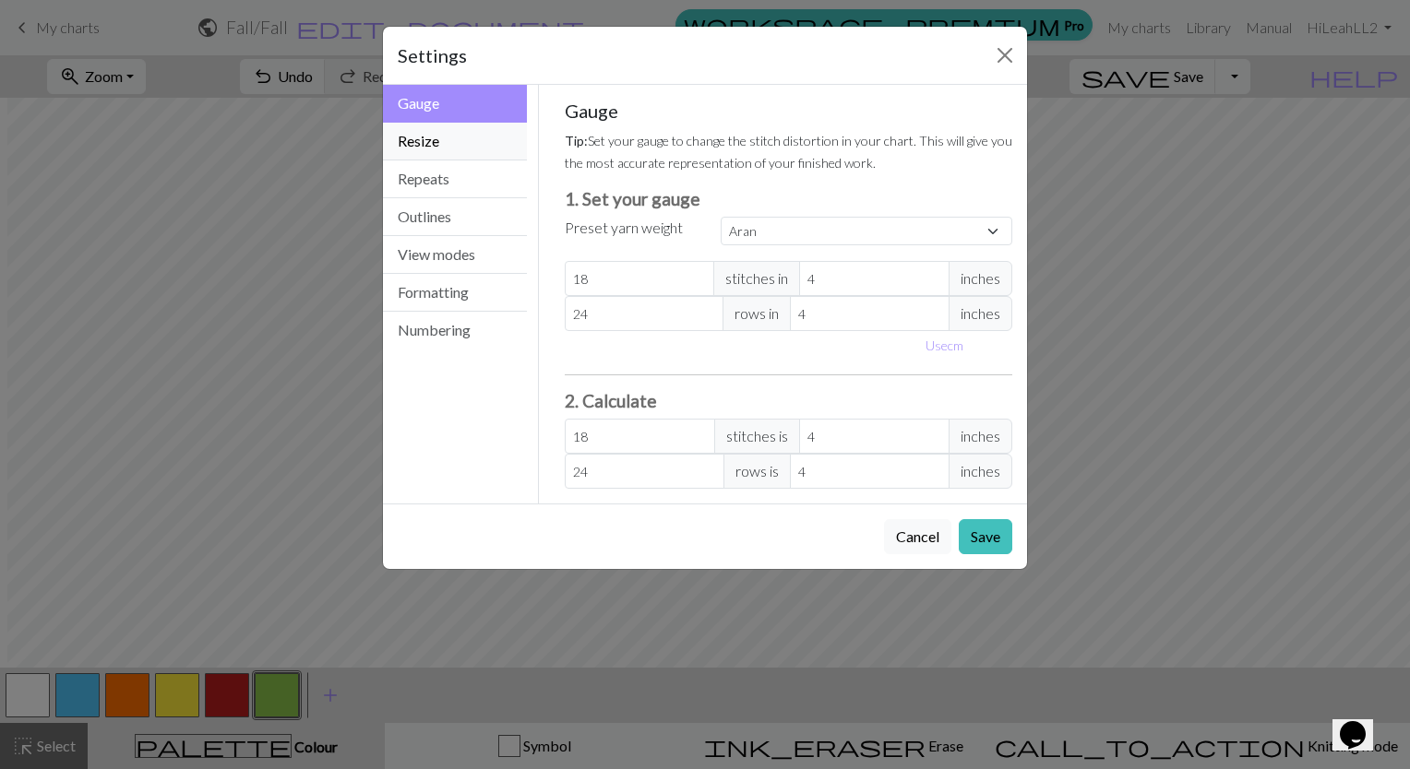
click at [454, 143] on button "Resize" at bounding box center [455, 142] width 144 height 38
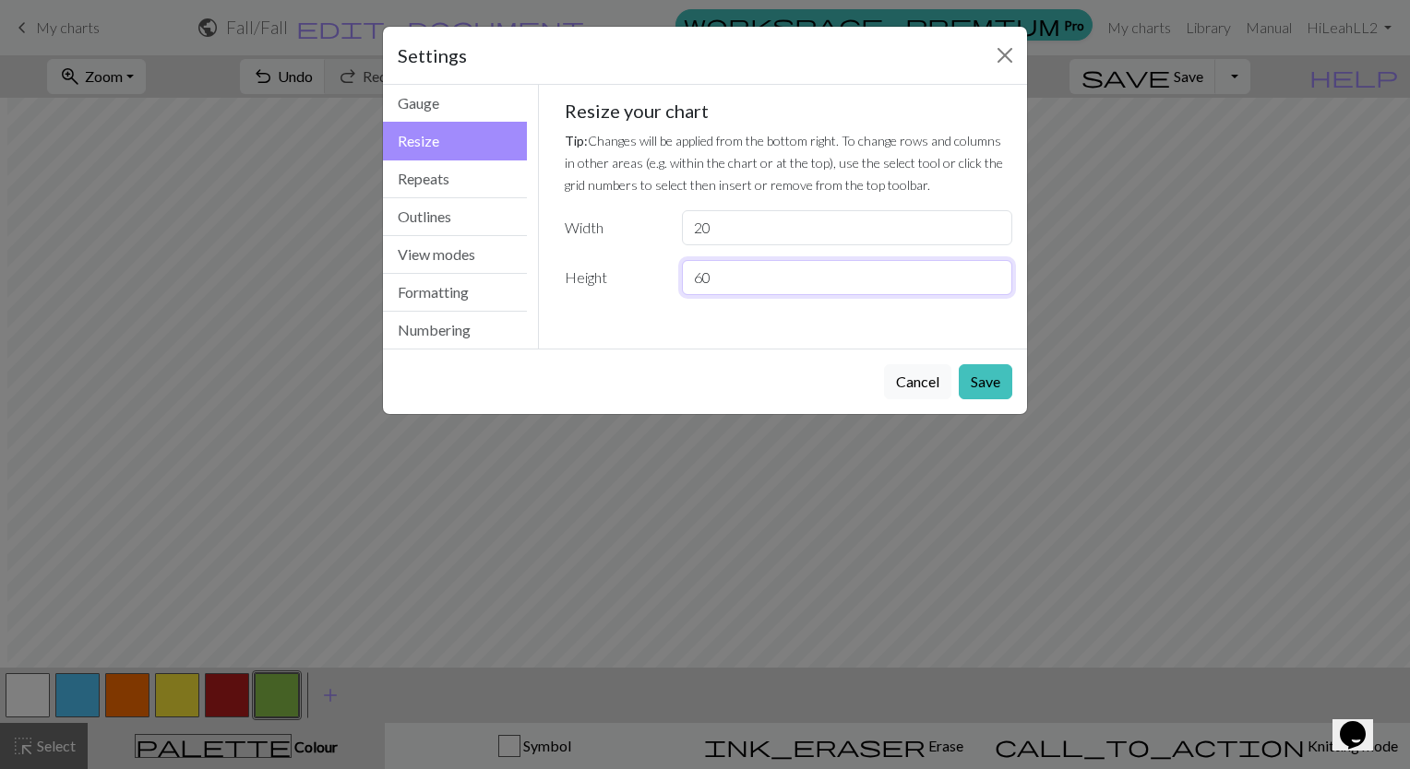
click at [773, 292] on input "60" at bounding box center [847, 277] width 330 height 35
type input "6"
type input "65"
click at [982, 383] on button "Save" at bounding box center [985, 381] width 54 height 35
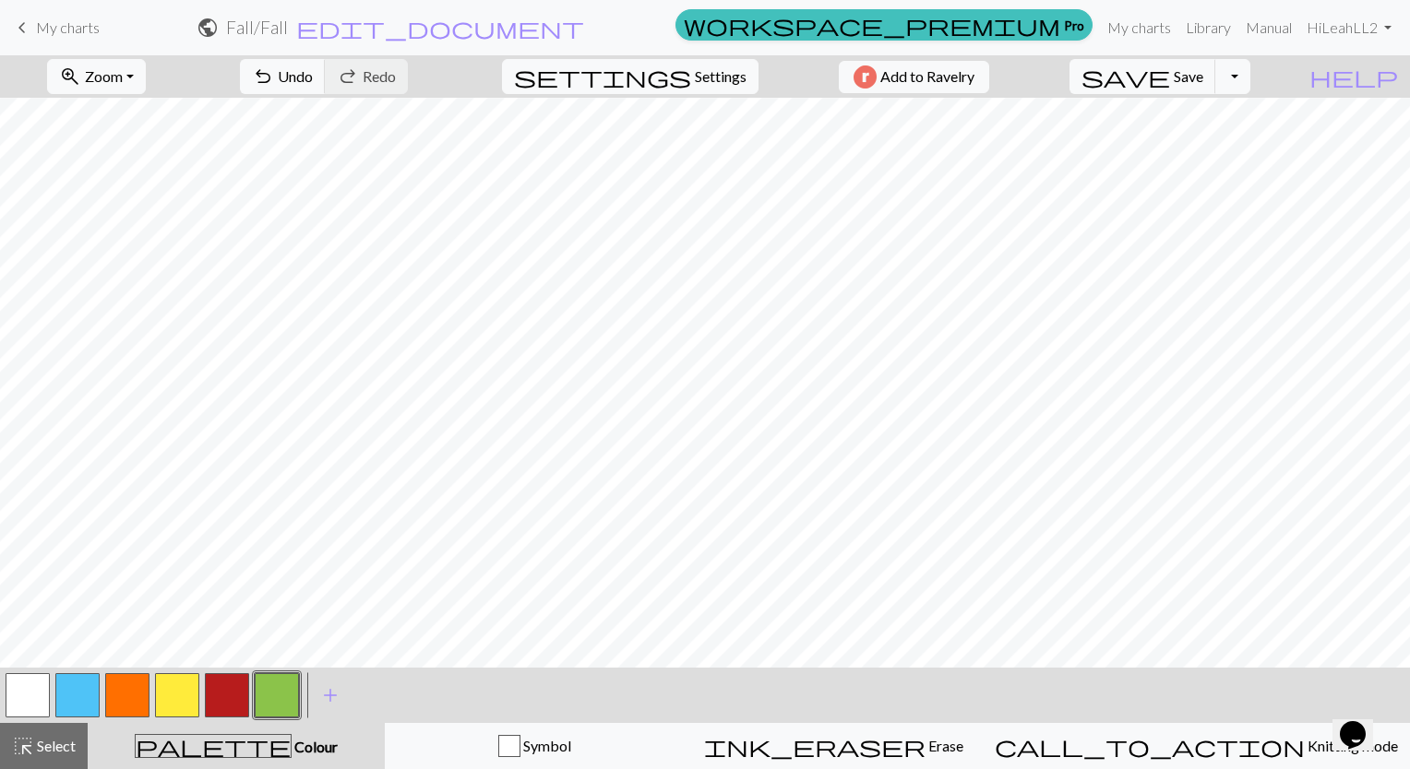
scroll to position [243, 0]
click at [137, 694] on button "button" at bounding box center [127, 695] width 44 height 44
click at [313, 79] on span "Undo" at bounding box center [295, 76] width 35 height 18
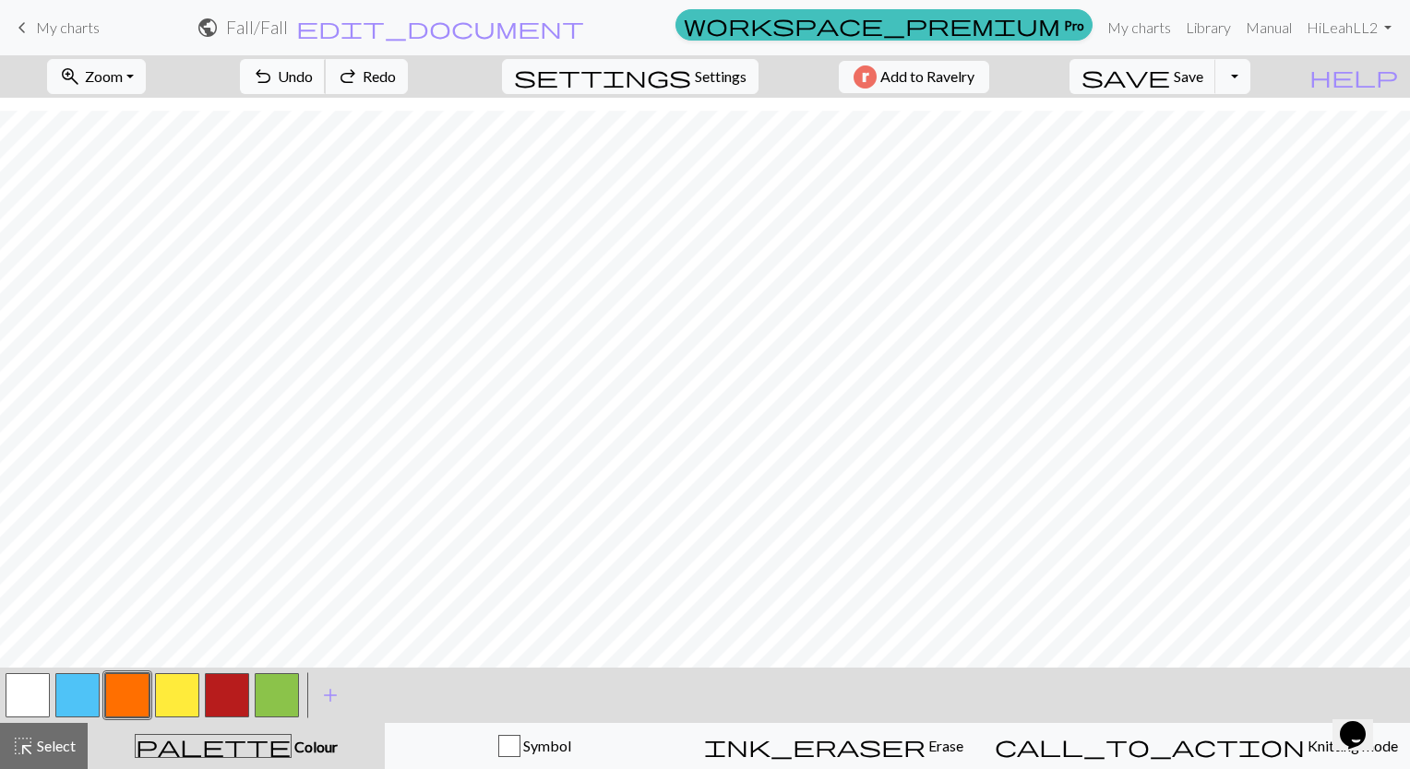
click at [313, 79] on span "Undo" at bounding box center [295, 76] width 35 height 18
click at [1203, 77] on span "Save" at bounding box center [1188, 76] width 30 height 18
